Goal: Information Seeking & Learning: Learn about a topic

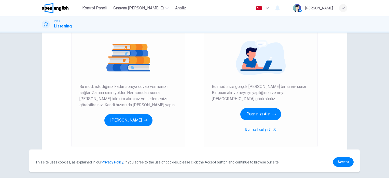
scroll to position [49, 0]
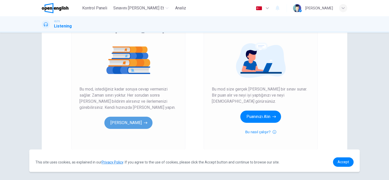
click at [134, 121] on button "Pratik Yap[PERSON_NAME]" at bounding box center [128, 123] width 48 height 12
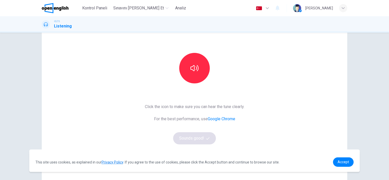
scroll to position [38, 0]
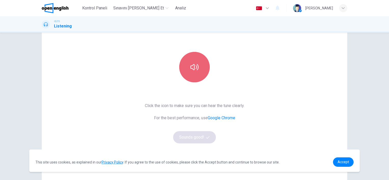
click at [185, 76] on button "button" at bounding box center [194, 67] width 31 height 31
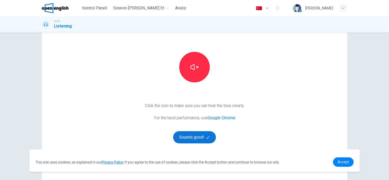
click at [193, 133] on button "Sounds good!" at bounding box center [194, 137] width 43 height 12
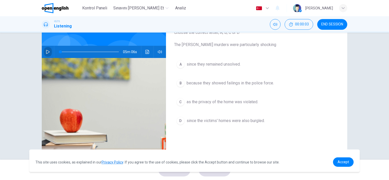
click at [44, 50] on button "button" at bounding box center [48, 52] width 8 height 12
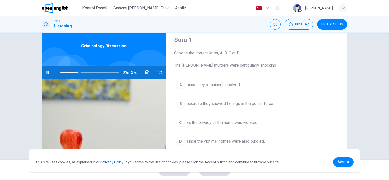
scroll to position [17, 0]
click at [147, 73] on icon "Ses transkripsiyonunu görmek için tıklayın" at bounding box center [147, 73] width 4 height 4
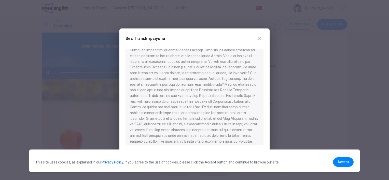
scroll to position [0, 0]
click at [258, 39] on icon "button" at bounding box center [260, 39] width 4 height 4
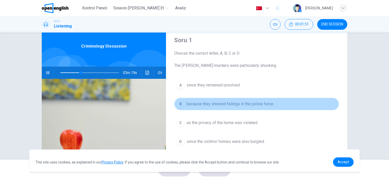
click at [180, 105] on div "B" at bounding box center [181, 104] width 8 height 8
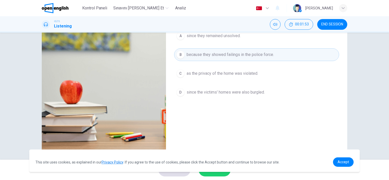
scroll to position [70, 0]
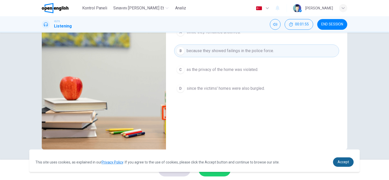
click at [341, 164] on span "Accept" at bounding box center [343, 162] width 11 height 4
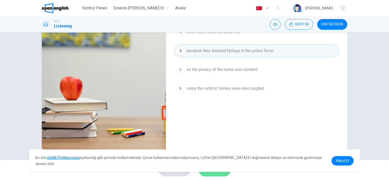
click at [221, 173] on button "SUBMIT" at bounding box center [215, 170] width 32 height 13
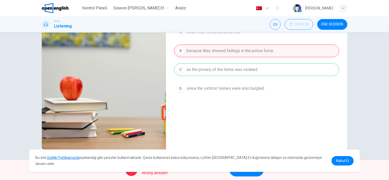
click at [258, 177] on div "Oops! Wrong answer! NEXT" at bounding box center [194, 170] width 389 height 20
click at [258, 174] on button "NEXT" at bounding box center [247, 170] width 34 height 13
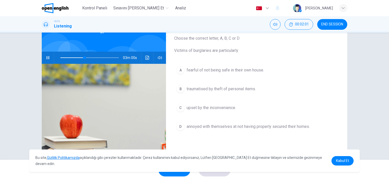
scroll to position [34, 0]
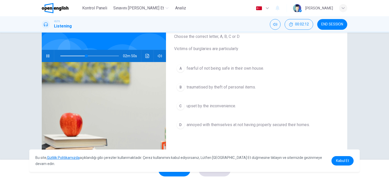
type input "**"
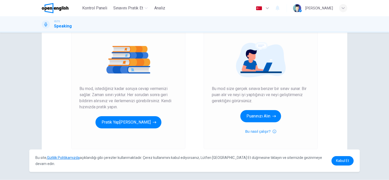
scroll to position [51, 0]
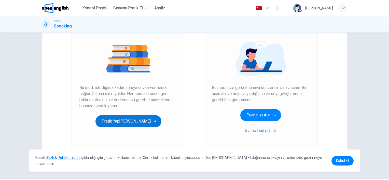
click at [147, 116] on button "Pratik Yap[PERSON_NAME]" at bounding box center [129, 121] width 66 height 12
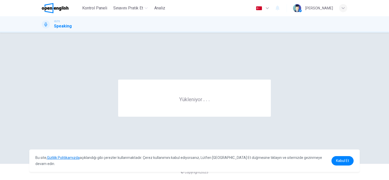
scroll to position [0, 0]
